Goal: Transaction & Acquisition: Purchase product/service

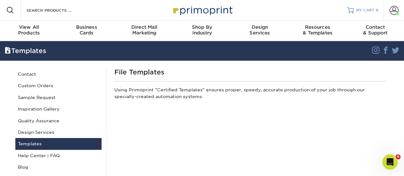
click at [369, 11] on span "MY CART" at bounding box center [365, 10] width 18 height 5
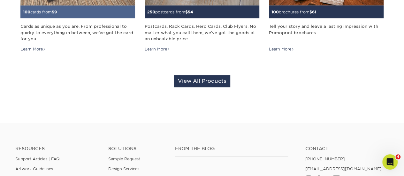
scroll to position [224, 0]
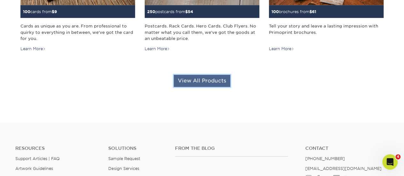
click at [186, 82] on link "View All Products" at bounding box center [202, 81] width 57 height 12
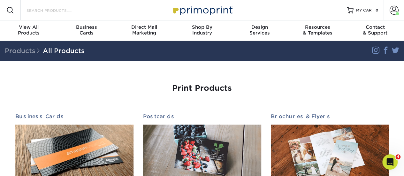
click at [59, 8] on input "Search Products" at bounding box center [57, 10] width 62 height 8
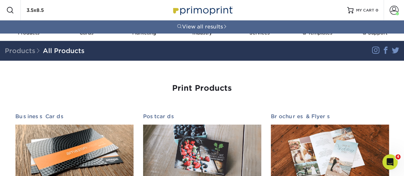
type input "3.5x8.5"
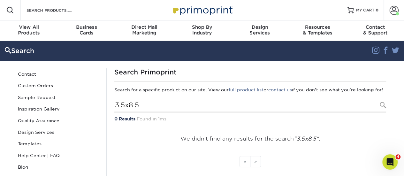
click at [97, 7] on div "Resources Menu Search Products Account [PERSON_NAME] Account Dashboard Active O…" at bounding box center [202, 10] width 404 height 20
click at [47, 11] on input "Search Products" at bounding box center [57, 10] width 62 height 8
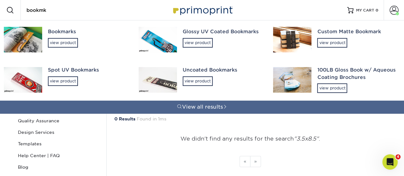
type input "bookmka"
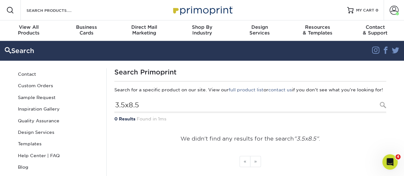
click at [94, 15] on div "Resources Menu Search Products View all results Account [PERSON_NAME] Account D…" at bounding box center [202, 10] width 404 height 20
click at [24, 11] on div "Search Products View all results" at bounding box center [54, 10] width 67 height 20
click at [37, 12] on input "Search Products" at bounding box center [57, 10] width 62 height 8
click at [33, 26] on span "View All" at bounding box center [29, 27] width 58 height 6
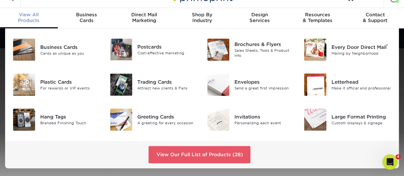
scroll to position [32, 0]
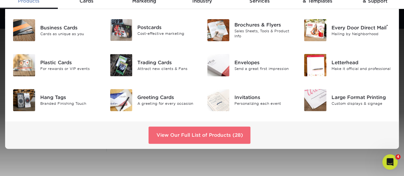
click at [210, 135] on link "View Our Full List of Products (28)" at bounding box center [200, 135] width 102 height 17
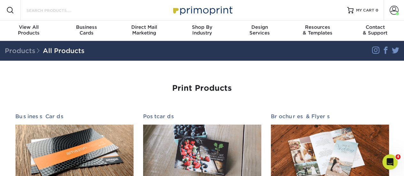
click at [53, 9] on input "Search Products" at bounding box center [57, 10] width 62 height 8
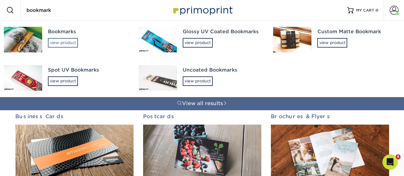
type input "bookmark"
click at [66, 40] on div "view product" at bounding box center [63, 43] width 30 height 10
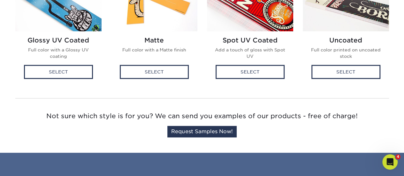
scroll to position [160, 0]
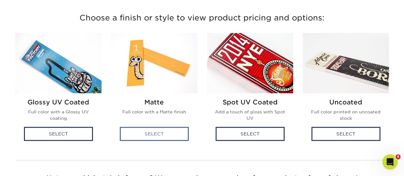
click at [150, 131] on div "Select" at bounding box center [154, 134] width 69 height 14
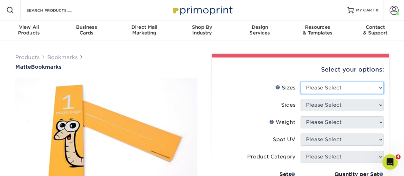
click at [336, 84] on select "Please Select 1.5" x 7" 2" x 8"" at bounding box center [342, 88] width 83 height 12
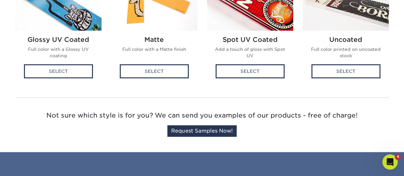
scroll to position [160, 0]
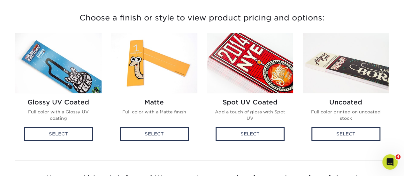
click at [258, 76] on img at bounding box center [250, 63] width 86 height 60
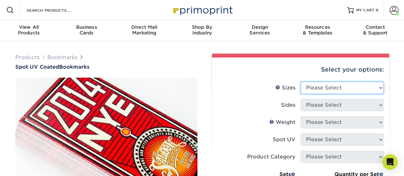
click at [319, 88] on select "Please Select 1.5" x 7" 2" x 8"" at bounding box center [342, 88] width 83 height 12
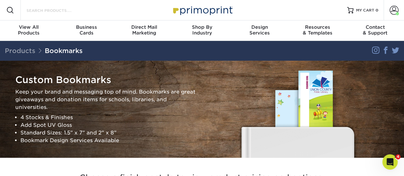
click at [42, 11] on input "Search Products" at bounding box center [57, 10] width 62 height 8
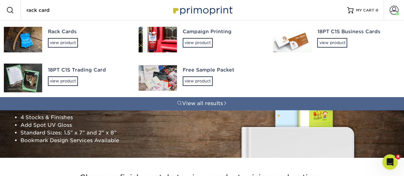
type input "rack card"
click at [53, 40] on div "view product" at bounding box center [63, 43] width 30 height 10
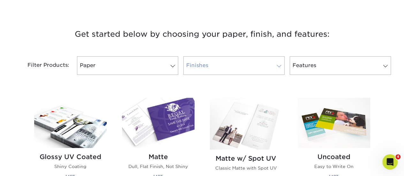
scroll to position [224, 0]
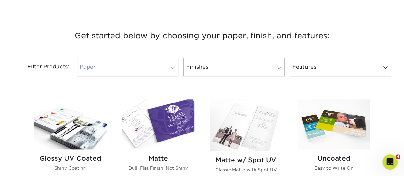
click at [145, 66] on link "Paper" at bounding box center [127, 67] width 101 height 19
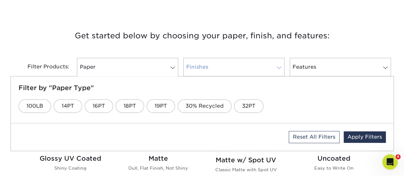
click at [236, 61] on link "Finishes" at bounding box center [233, 67] width 101 height 19
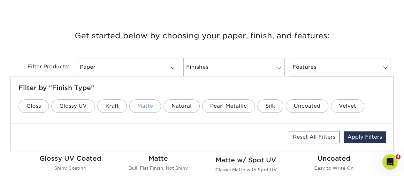
click at [148, 106] on link "Matte" at bounding box center [145, 105] width 32 height 13
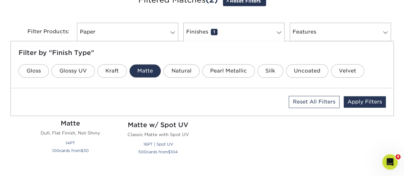
scroll to position [325, 0]
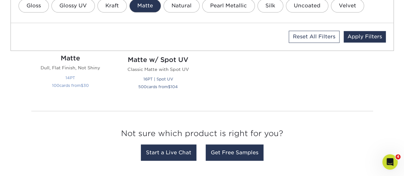
click at [90, 69] on p "Dull, Flat Finish, Not Shiny" at bounding box center [70, 68] width 73 height 6
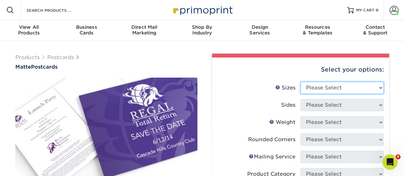
click at [314, 82] on select "Please Select 1.5" x 7" 2" x 4" 2" x 6" 2" x 7" 2" x 8" 2.12" x 5.5" 2.125" x 5…" at bounding box center [342, 88] width 83 height 12
select select "3.50x8.50"
click at [301, 82] on select "Please Select 1.5" x 7" 2" x 4" 2" x 6" 2" x 7" 2" x 8" 2.12" x 5.5" 2.125" x 5…" at bounding box center [342, 88] width 83 height 12
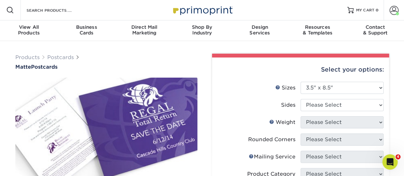
scroll to position [32, 0]
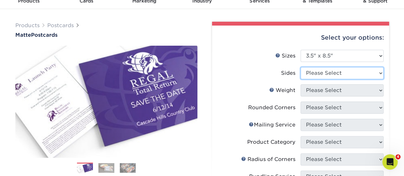
click at [339, 75] on select "Please Select Print Both Sides Print Front Only" at bounding box center [342, 73] width 83 height 12
select select "13abbda7-1d64-4f25-8bb2-c179b224825d"
click at [301, 67] on select "Please Select Print Both Sides Print Front Only" at bounding box center [342, 73] width 83 height 12
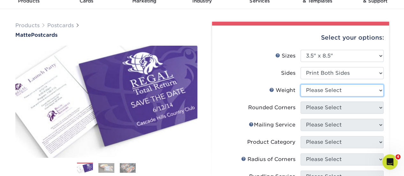
click at [332, 90] on select "Please Select 16PT 14PT" at bounding box center [342, 90] width 83 height 12
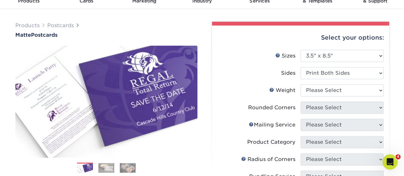
click at [248, 89] on label "Weight Help Weight" at bounding box center [259, 90] width 83 height 12
click at [272, 90] on link "Weight Help" at bounding box center [271, 89] width 5 height 5
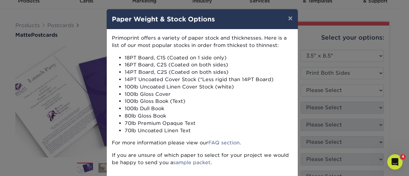
click at [380, 81] on div "× Paper Weight & Stock Options Primoprint offers a variety of paper stock and t…" at bounding box center [204, 88] width 409 height 176
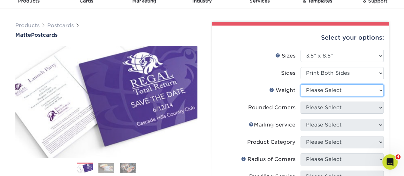
click at [374, 94] on select "Please Select 16PT 14PT" at bounding box center [342, 90] width 83 height 12
select select "16PT"
click at [301, 84] on select "Please Select 16PT 14PT" at bounding box center [342, 90] width 83 height 12
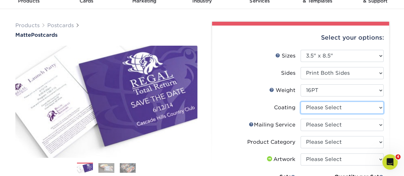
click at [375, 106] on select at bounding box center [342, 108] width 83 height 12
select select "121bb7b5-3b4d-429f-bd8d-bbf80e953313"
click at [301, 102] on select at bounding box center [342, 108] width 83 height 12
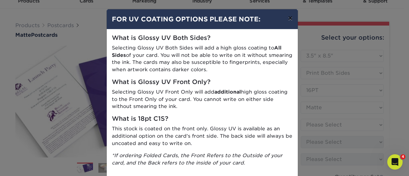
click at [290, 18] on button "×" at bounding box center [290, 18] width 15 height 18
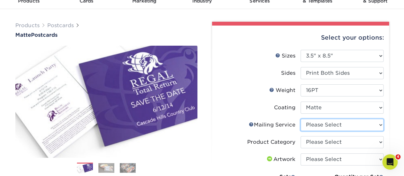
click at [329, 124] on select "Please Select No Direct Mailing Service No, I will mail/stamp/imprint Direct Ma…" at bounding box center [342, 125] width 83 height 12
select select "3e5e9bdd-d78a-4c28-a41d-fe1407925ca6"
click at [301, 119] on select "Please Select No Direct Mailing Service No, I will mail/stamp/imprint Direct Ma…" at bounding box center [342, 125] width 83 height 12
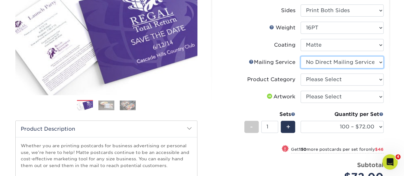
scroll to position [96, 0]
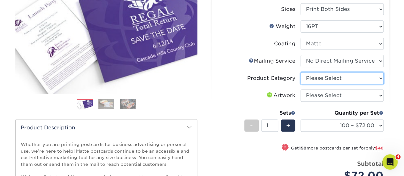
click at [310, 78] on select "Please Select Postcards" at bounding box center [342, 78] width 83 height 12
select select "9b7272e0-d6c8-4c3c-8e97-d3a1bcdab858"
click at [301, 72] on select "Please Select Postcards" at bounding box center [342, 78] width 83 height 12
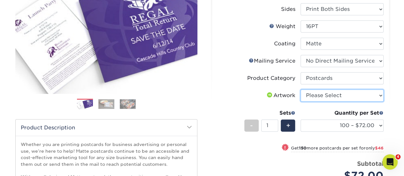
click at [319, 91] on select "Please Select I will upload files I need a design - $150" at bounding box center [342, 95] width 83 height 12
select select "upload"
click at [301, 89] on select "Please Select I will upload files I need a design - $150" at bounding box center [342, 95] width 83 height 12
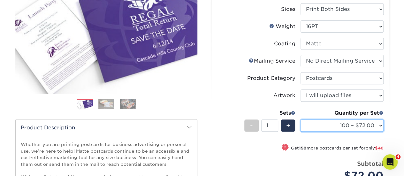
click at [360, 123] on select "100 – $72.00 250 – $118.00 500 – $163.00 1000 – $188.00 2500 – $311.00 5000 – $…" at bounding box center [342, 126] width 83 height 12
select select "1000 – $188.00"
click at [301, 120] on select "100 – $72.00 250 – $118.00 500 – $163.00 1000 – $188.00 2500 – $311.00 5000 – $…" at bounding box center [342, 126] width 83 height 12
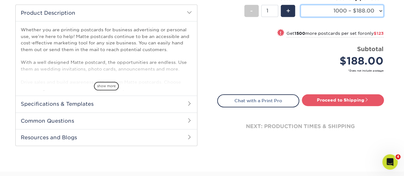
scroll to position [224, 0]
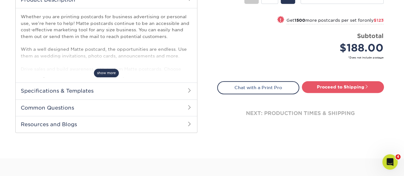
click at [112, 73] on span "show more" at bounding box center [106, 73] width 25 height 9
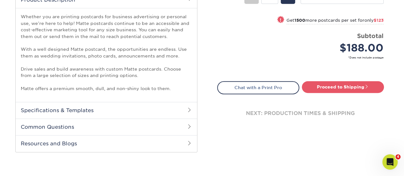
click at [186, 108] on h2 "Specifications & Templates" at bounding box center [107, 110] width 182 height 17
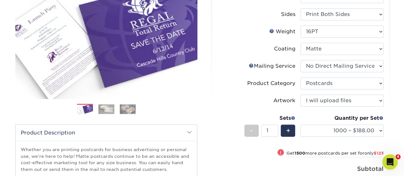
scroll to position [32, 0]
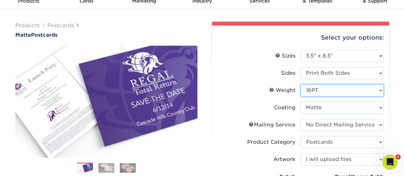
click at [321, 91] on select "Please Select 16PT 14PT" at bounding box center [342, 90] width 83 height 12
select select "14PT"
click at [301, 84] on select "Please Select 16PT 14PT" at bounding box center [342, 90] width 83 height 12
select select "-1"
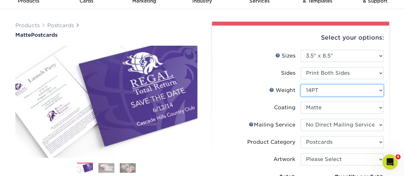
select select "-1"
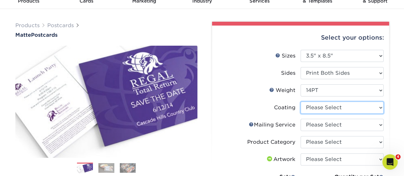
click at [347, 110] on select at bounding box center [342, 108] width 83 height 12
select select "121bb7b5-3b4d-429f-bd8d-bbf80e953313"
click at [301, 102] on select at bounding box center [342, 108] width 83 height 12
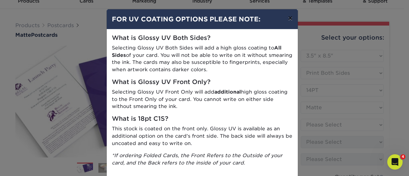
click at [286, 18] on button "×" at bounding box center [290, 18] width 15 height 18
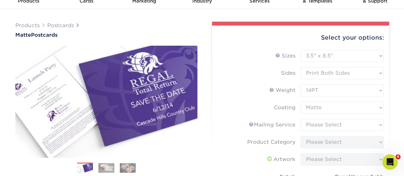
click at [321, 126] on form "Sizes Help Sizes Please Select 1.5" x 7" 2" x 4" 2" x 6" 2" x 7" 2" x 8" 2.12" …" at bounding box center [300, 150] width 167 height 200
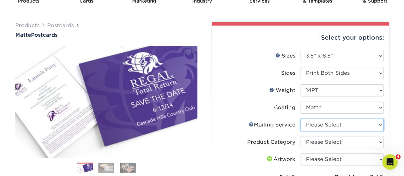
click at [321, 126] on select "Please Select No Direct Mailing Service No, I will mail/stamp/imprint Direct Ma…" at bounding box center [342, 125] width 83 height 12
select select "3e5e9bdd-d78a-4c28-a41d-fe1407925ca6"
click at [301, 119] on select "Please Select No Direct Mailing Service No, I will mail/stamp/imprint Direct Ma…" at bounding box center [342, 125] width 83 height 12
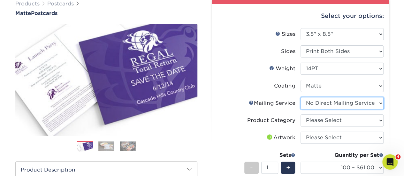
scroll to position [64, 0]
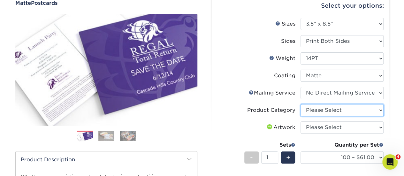
click at [322, 112] on select "Please Select Postcards" at bounding box center [342, 110] width 83 height 12
select select "9b7272e0-d6c8-4c3c-8e97-d3a1bcdab858"
click at [301, 104] on select "Please Select Postcards" at bounding box center [342, 110] width 83 height 12
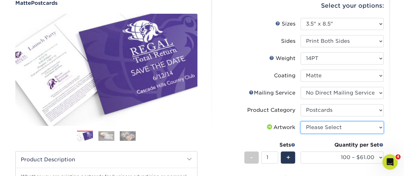
click at [327, 127] on select "Please Select I will upload files I need a design - $150" at bounding box center [342, 127] width 83 height 12
select select "upload"
click at [301, 121] on select "Please Select I will upload files I need a design - $150" at bounding box center [342, 127] width 83 height 12
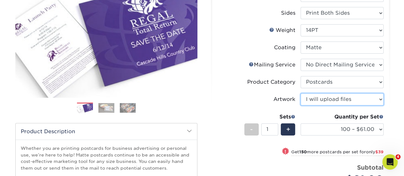
scroll to position [128, 0]
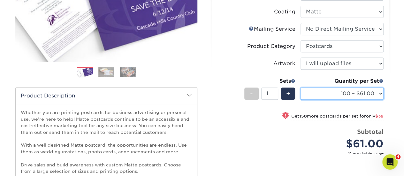
click at [351, 92] on select "100 – $61.00 250 – $100.00 500 – $138.00 1000 – $160.00 2500 – $265.00 5000 – $…" at bounding box center [342, 94] width 83 height 12
select select "1000 – $160.00"
click at [301, 88] on select "100 – $61.00 250 – $100.00 500 – $138.00 1000 – $160.00 2500 – $265.00 5000 – $…" at bounding box center [342, 94] width 83 height 12
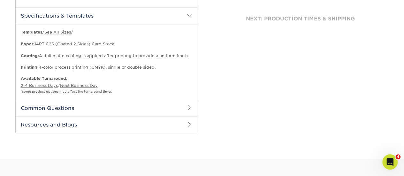
scroll to position [320, 0]
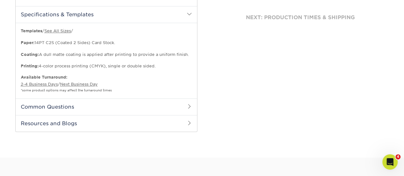
click at [186, 100] on h2 "Common Questions" at bounding box center [107, 106] width 182 height 17
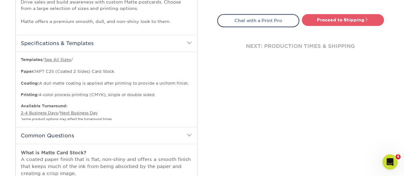
scroll to position [288, 0]
